Goal: Task Accomplishment & Management: Manage account settings

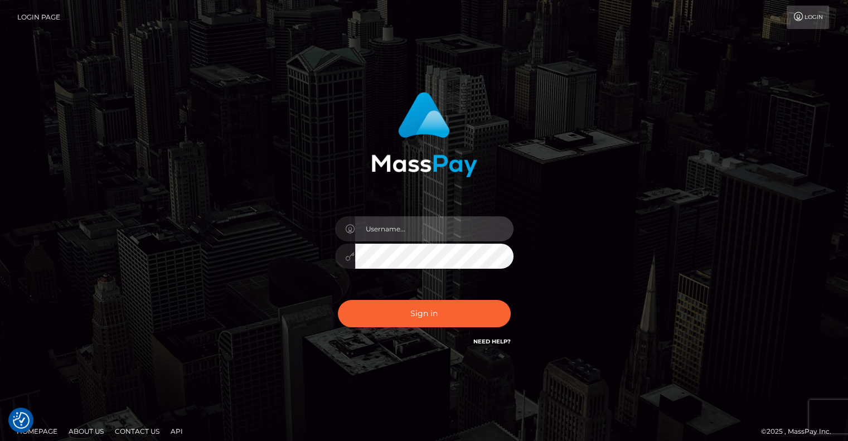
click at [366, 227] on input "text" at bounding box center [434, 228] width 158 height 25
type input "kimkardashian5523@gmail.com"
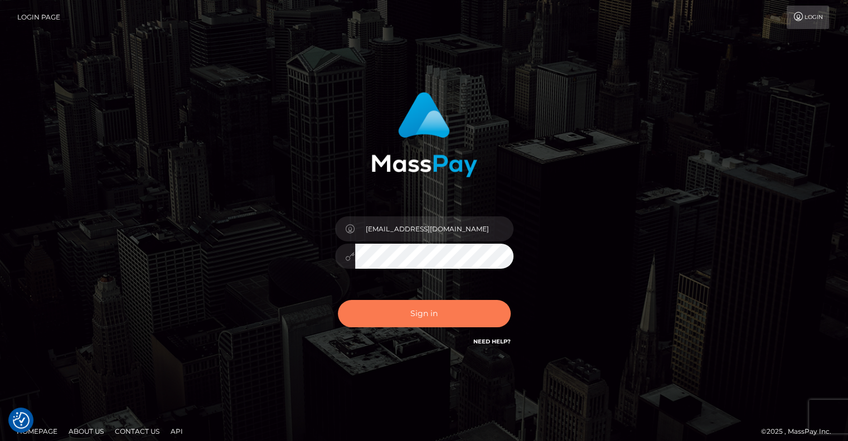
click at [399, 318] on button "Sign in" at bounding box center [424, 313] width 173 height 27
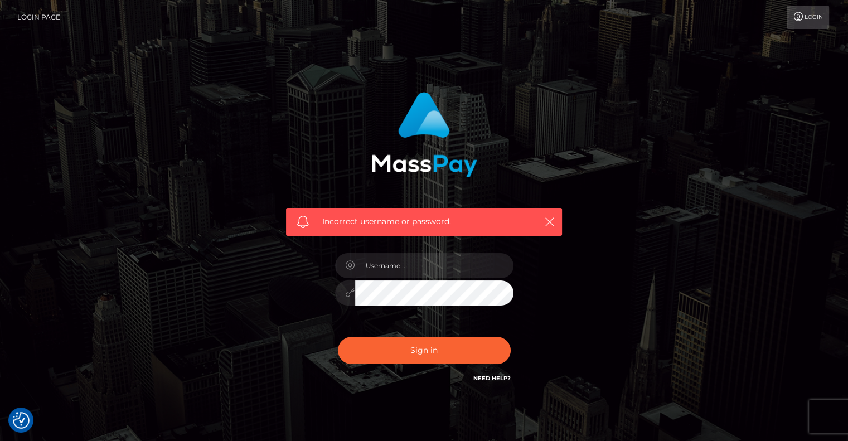
click at [815, 11] on link "Login" at bounding box center [808, 17] width 42 height 23
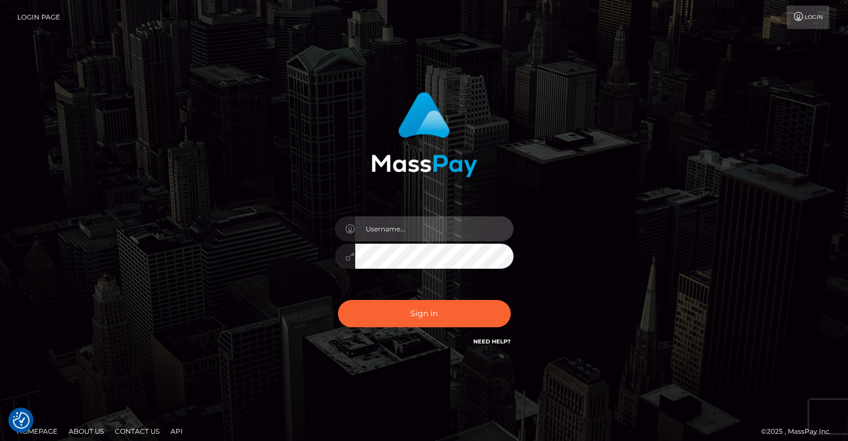
click at [395, 229] on input "text" at bounding box center [434, 228] width 158 height 25
type input "kimkardashian5523@gmail.com"
click at [426, 229] on input "kimkardashian5523@gmail.com" at bounding box center [434, 228] width 158 height 25
click at [471, 227] on input "kimkardashian5523@gmail.com" at bounding box center [434, 228] width 158 height 25
click at [365, 228] on input "kimkardashian5523@gmail.com" at bounding box center [434, 228] width 158 height 25
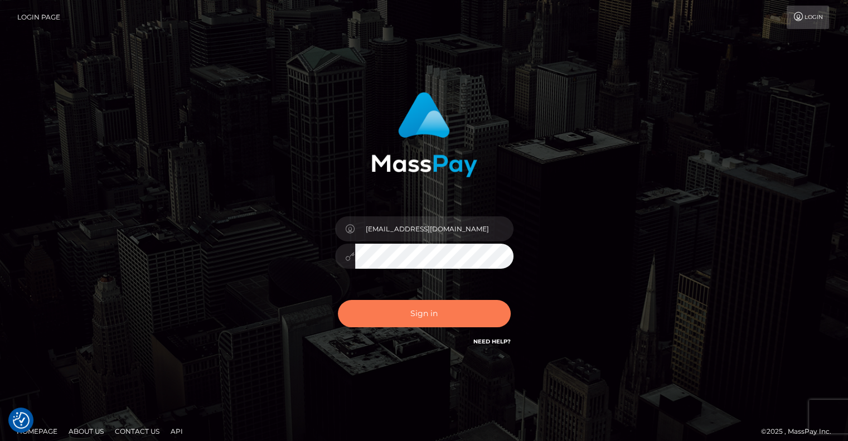
click at [437, 317] on button "Sign in" at bounding box center [424, 313] width 173 height 27
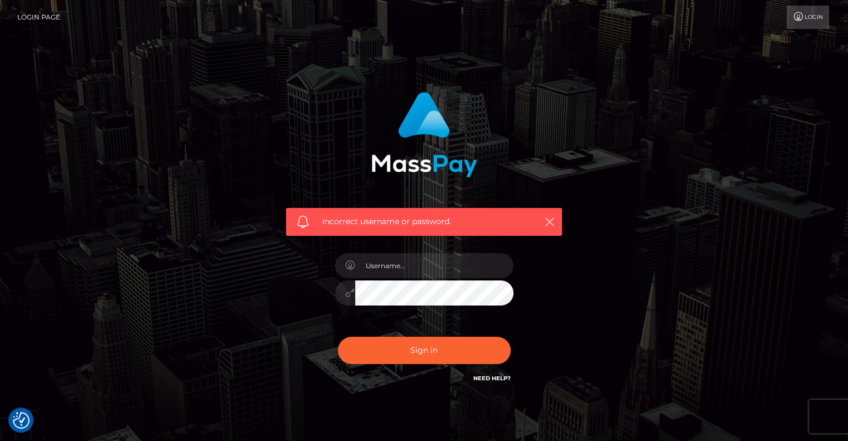
checkbox input "true"
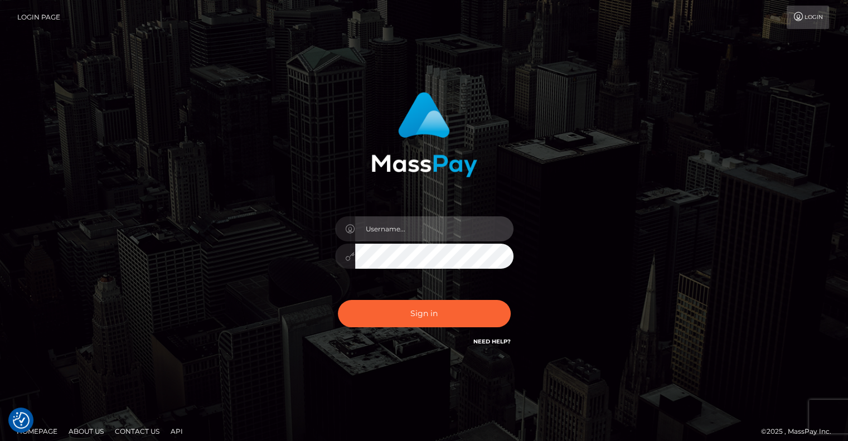
click at [377, 224] on input "text" at bounding box center [434, 228] width 158 height 25
type input "[EMAIL_ADDRESS][DOMAIN_NAME]"
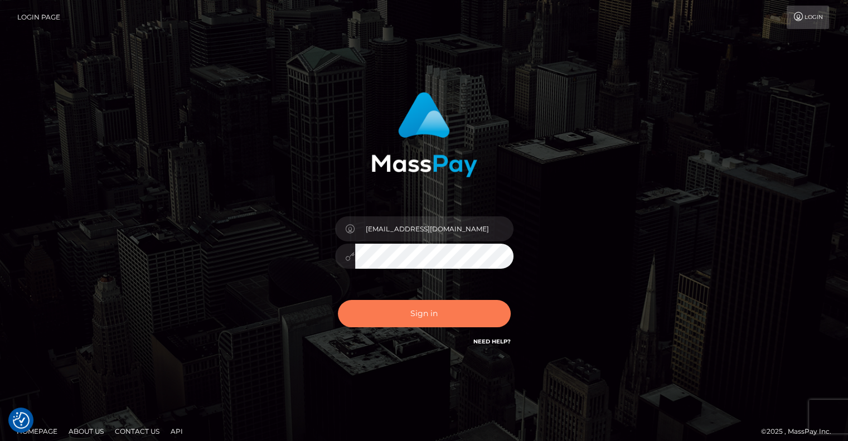
click at [418, 322] on button "Sign in" at bounding box center [424, 313] width 173 height 27
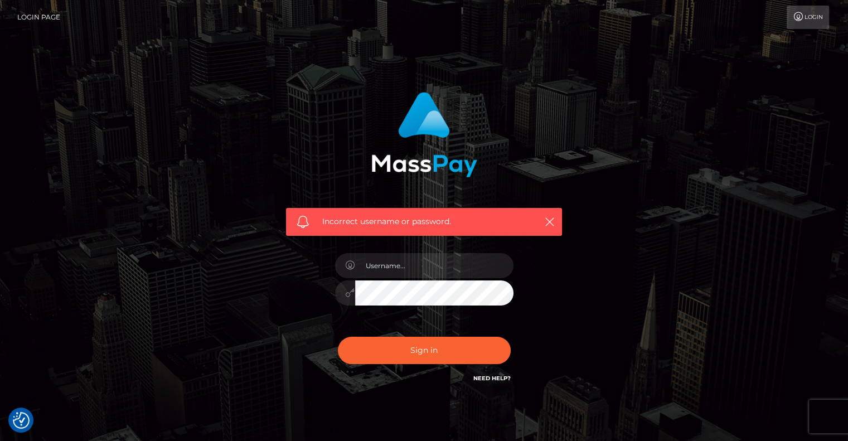
checkbox input "true"
